Goal: Find specific page/section: Find specific page/section

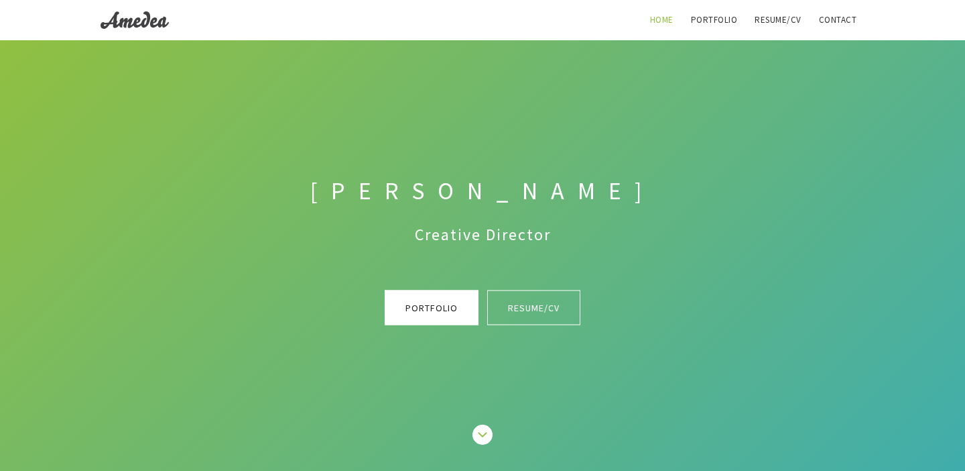
click at [446, 306] on link "Portfolio" at bounding box center [432, 307] width 94 height 35
click at [769, 15] on link "Resume/CV" at bounding box center [778, 20] width 63 height 40
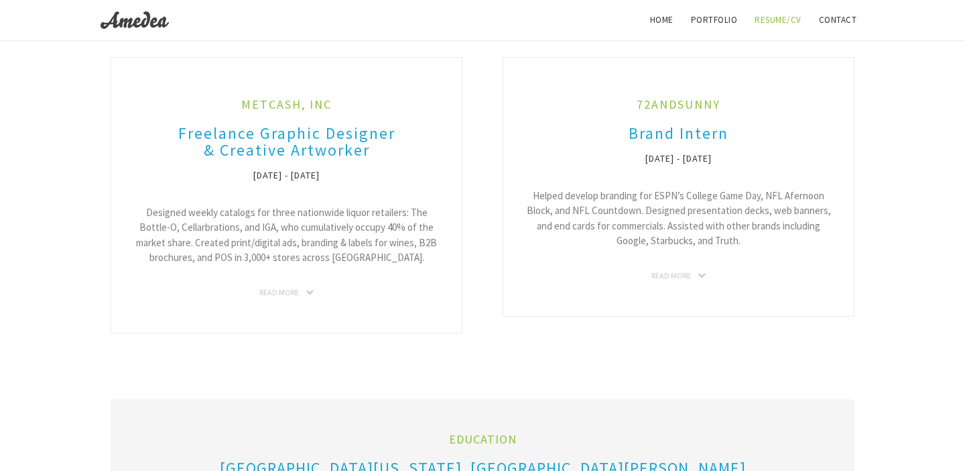
scroll to position [719, 0]
click at [308, 300] on link "Read More" at bounding box center [286, 294] width 54 height 13
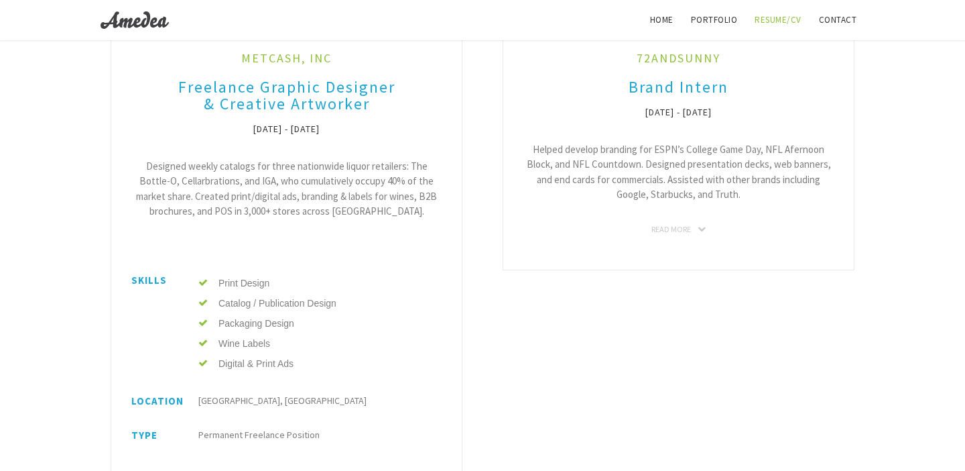
scroll to position [767, 0]
click at [651, 235] on link "Read More" at bounding box center [678, 228] width 54 height 13
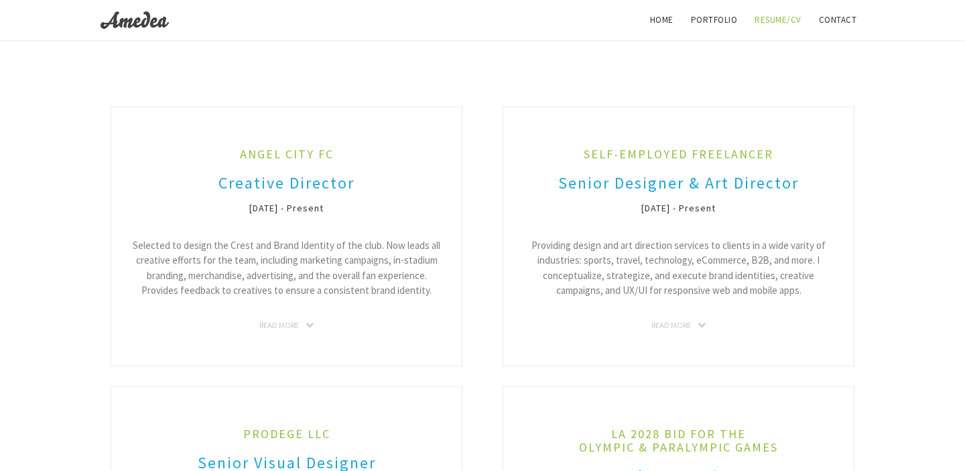
scroll to position [0, 0]
